Goal: Find specific page/section: Find specific page/section

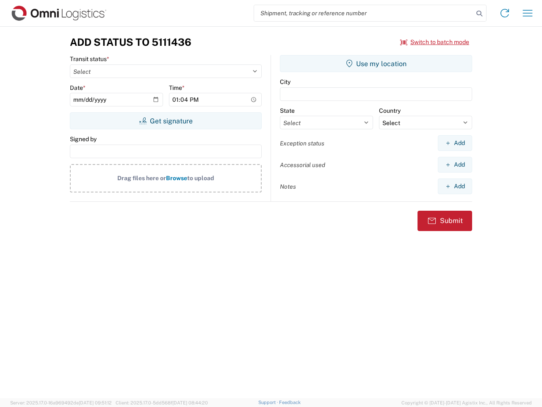
click at [364, 13] on input "search" at bounding box center [363, 13] width 219 height 16
click at [479, 14] on icon at bounding box center [479, 14] width 12 height 12
click at [505, 13] on icon at bounding box center [505, 13] width 14 height 14
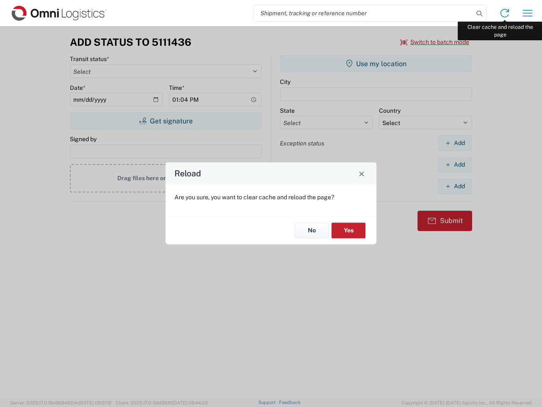
click at [528, 13] on div "Reload Are you sure, you want to clear cache and reload the page? No Yes" at bounding box center [271, 203] width 542 height 407
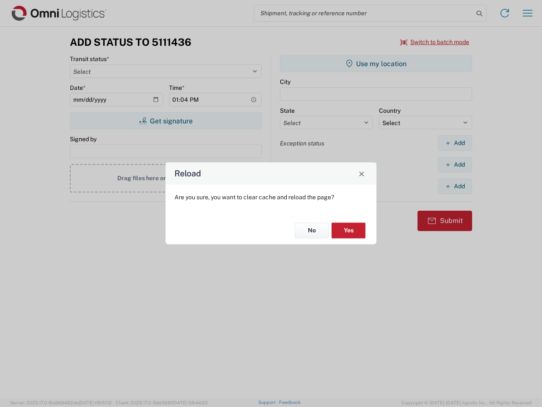
click at [435, 42] on div "Reload Are you sure, you want to clear cache and reload the page? No Yes" at bounding box center [271, 203] width 542 height 407
click at [166, 121] on div "Reload Are you sure, you want to clear cache and reload the page? No Yes" at bounding box center [271, 203] width 542 height 407
click at [376, 64] on div "Reload Are you sure, you want to clear cache and reload the page? No Yes" at bounding box center [271, 203] width 542 height 407
click at [455, 143] on div "Reload Are you sure, you want to clear cache and reload the page? No Yes" at bounding box center [271, 203] width 542 height 407
click at [455, 164] on div "Reload Are you sure, you want to clear cache and reload the page? No Yes" at bounding box center [271, 203] width 542 height 407
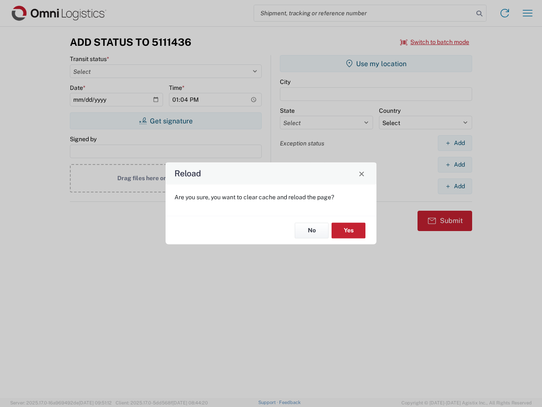
click at [455, 186] on div "Reload Are you sure, you want to clear cache and reload the page? No Yes" at bounding box center [271, 203] width 542 height 407
